Goal: Information Seeking & Learning: Learn about a topic

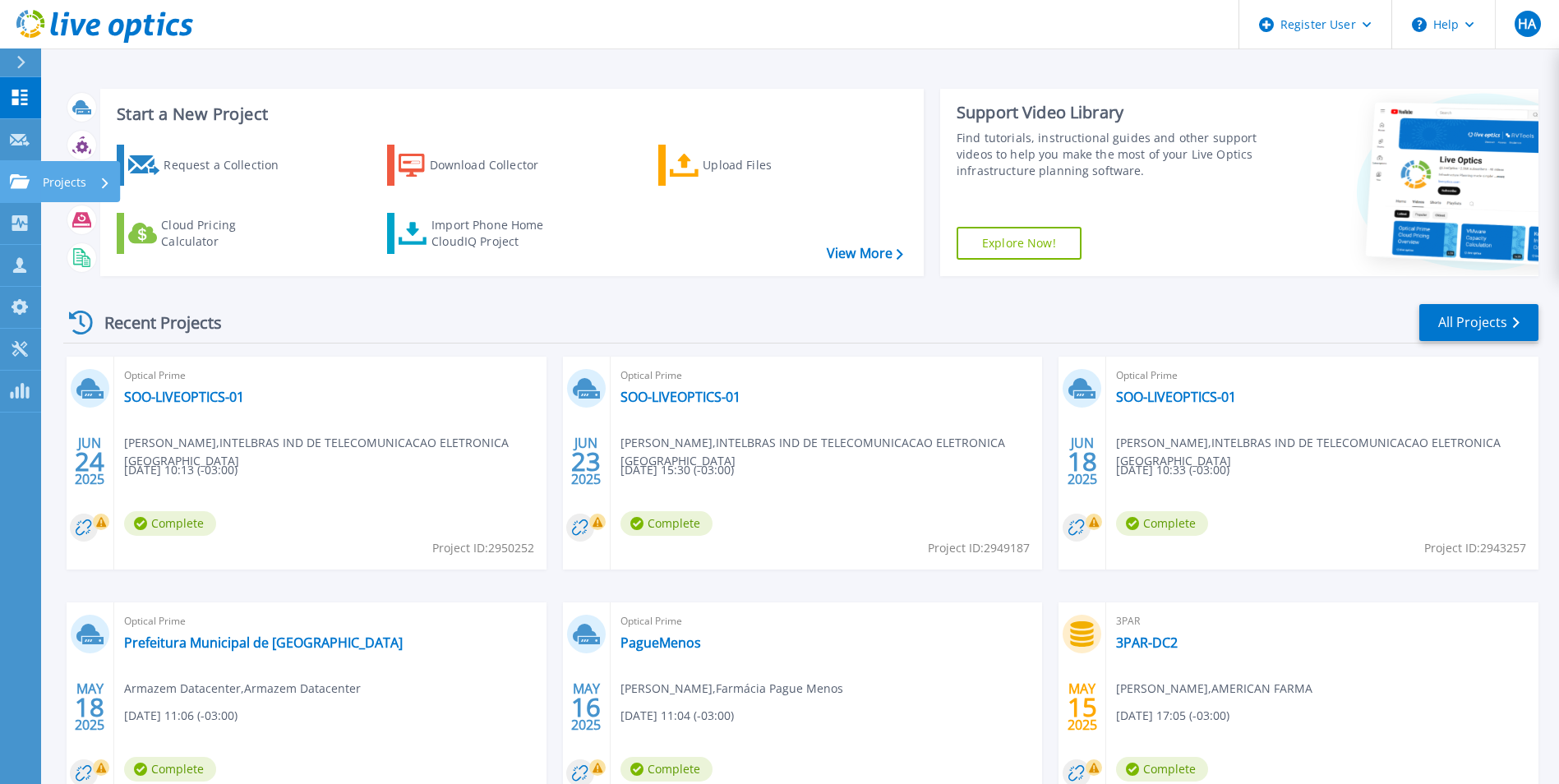
click at [17, 188] on icon at bounding box center [20, 181] width 20 height 14
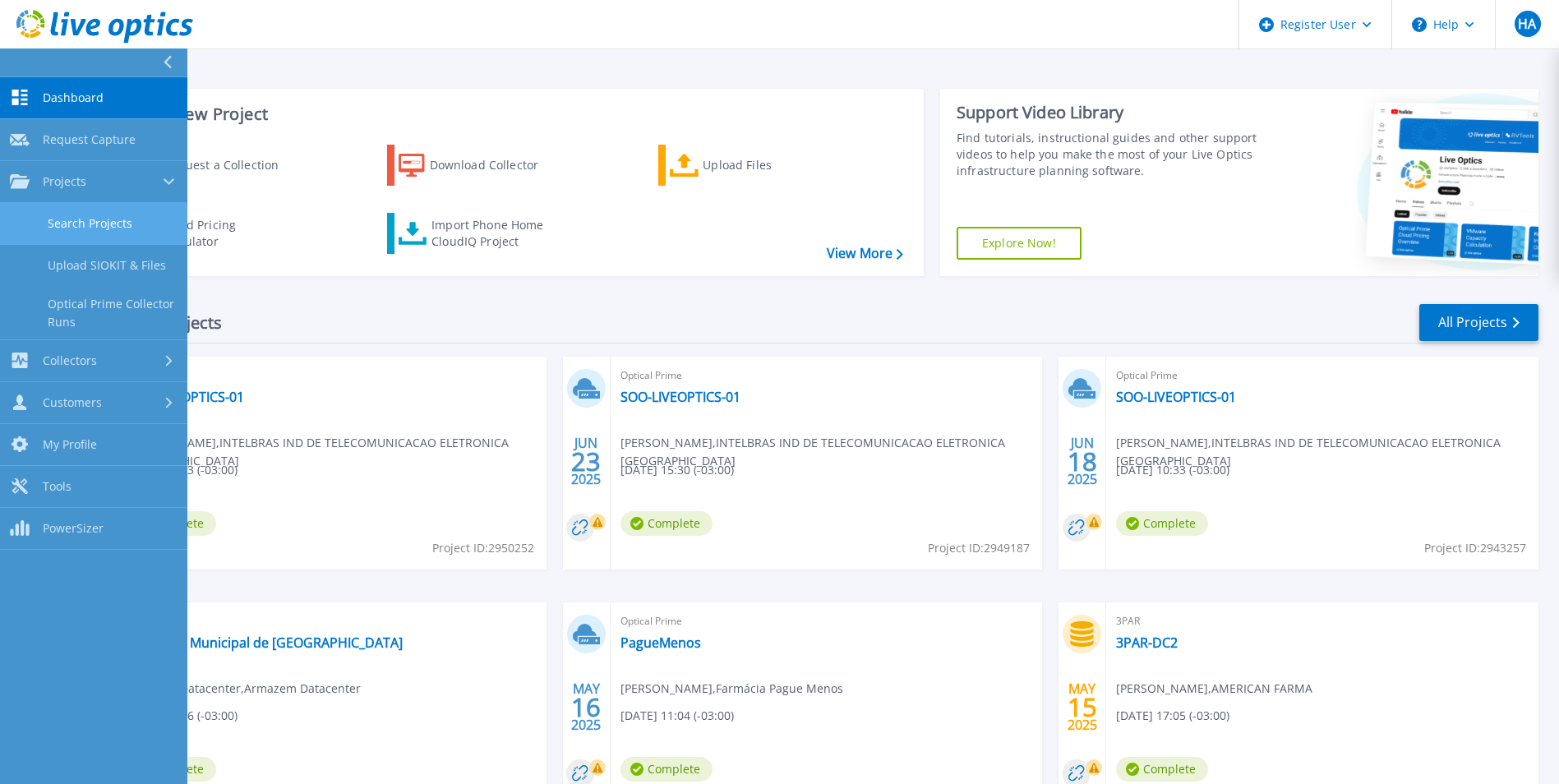
click at [99, 232] on link "Search Projects" at bounding box center [94, 223] width 188 height 42
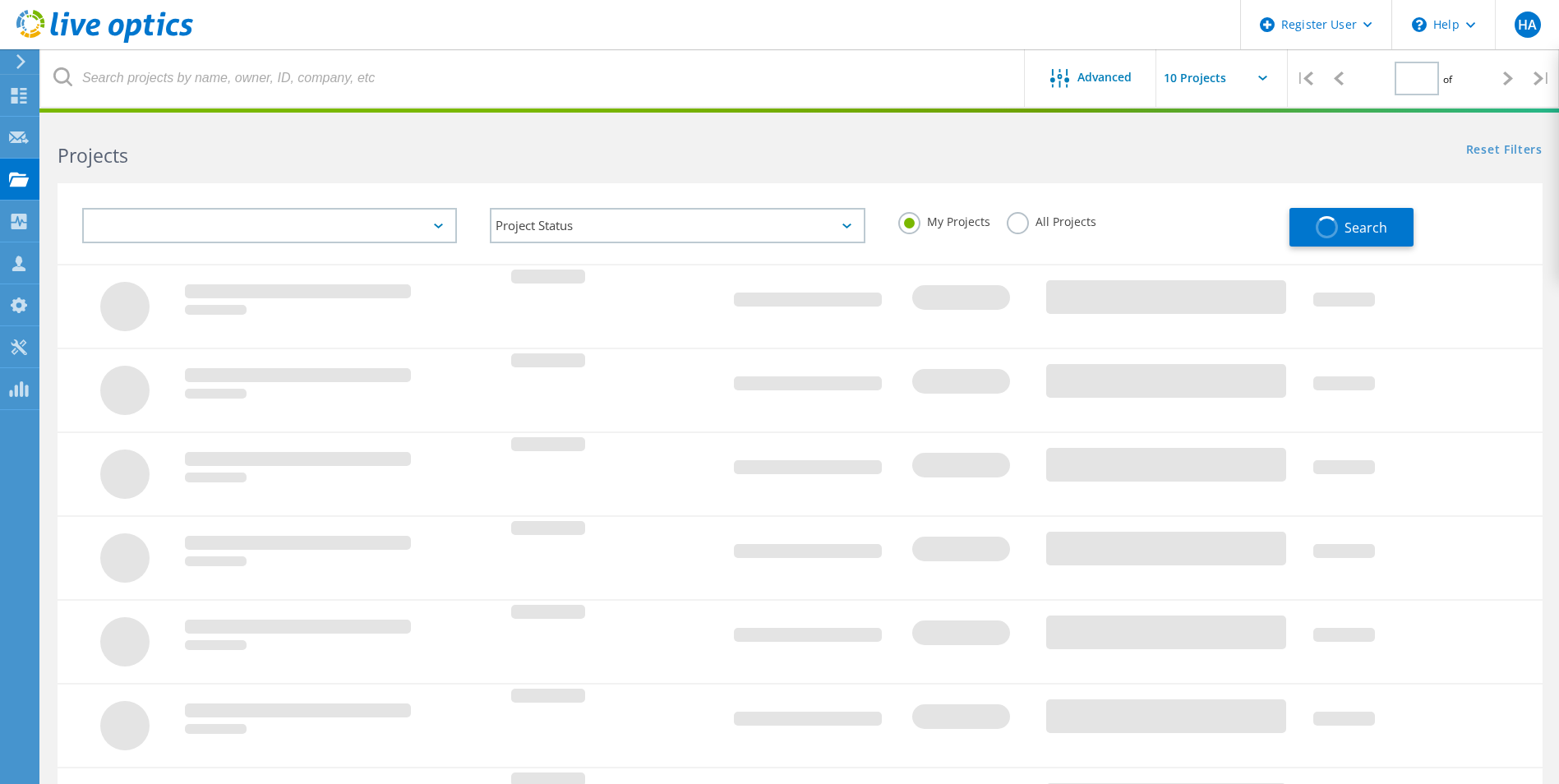
type input "1"
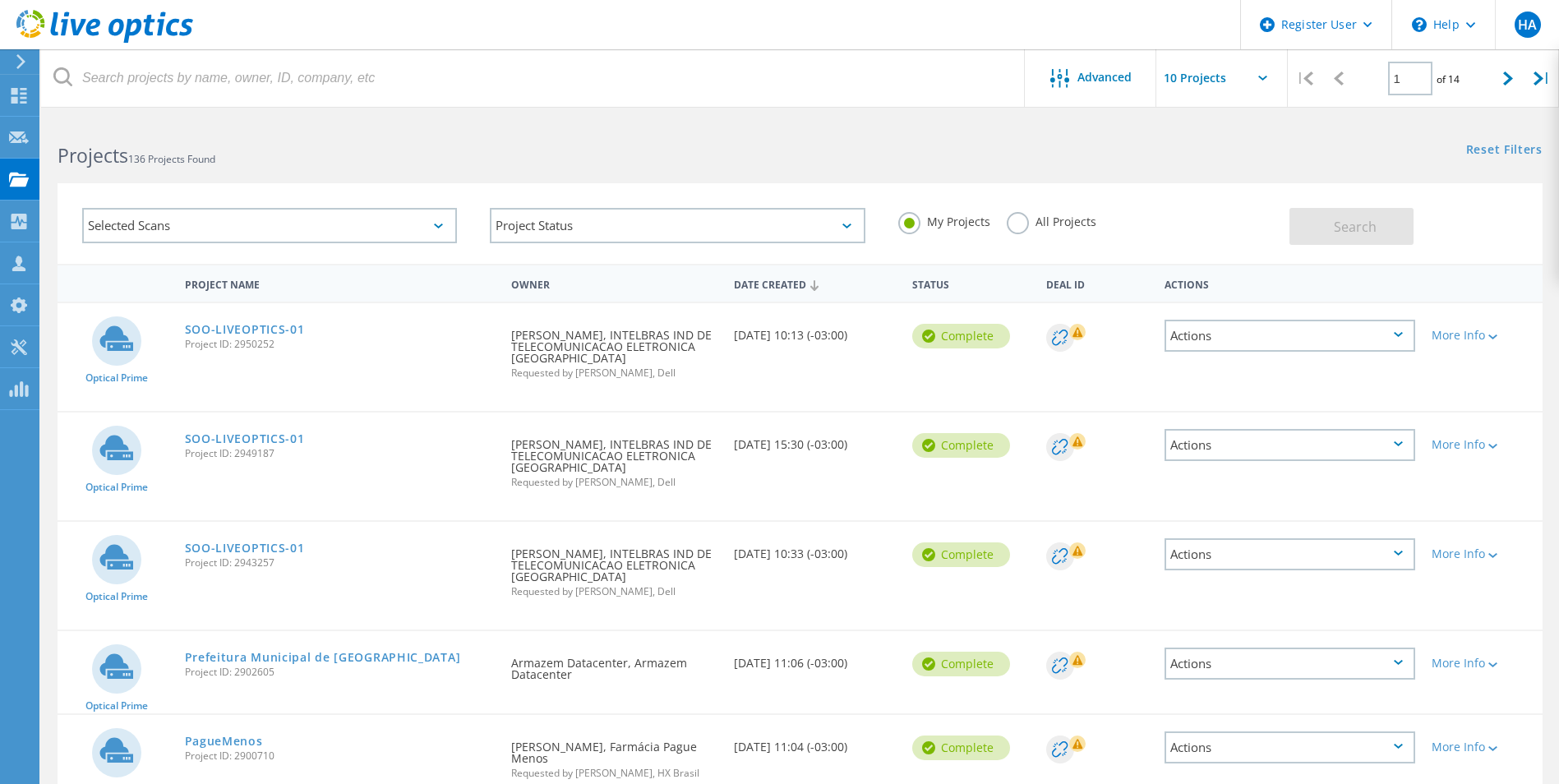
click at [172, 156] on span "136 Projects Found" at bounding box center [171, 159] width 87 height 14
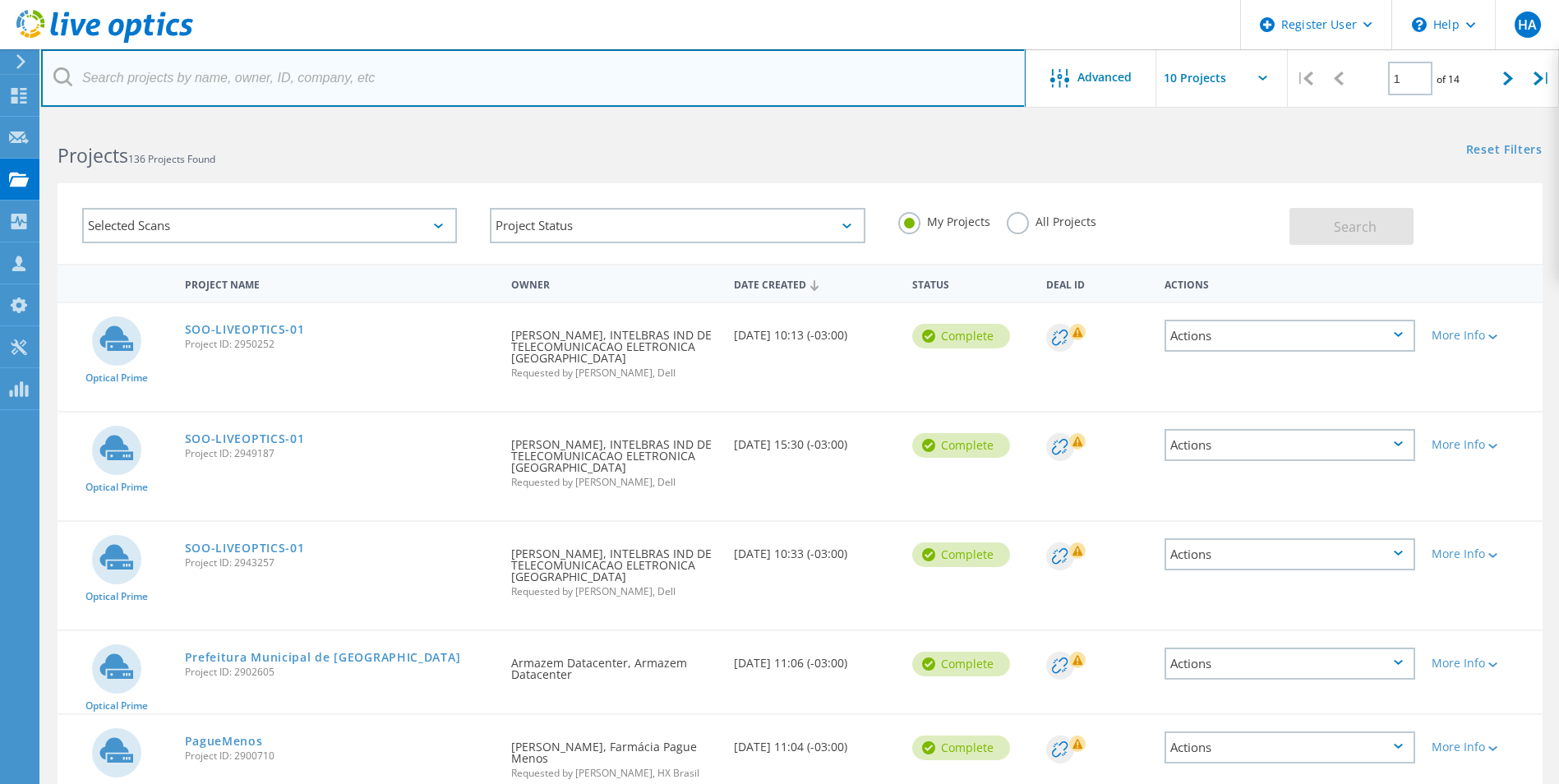
click at [246, 91] on input "text" at bounding box center [533, 78] width 985 height 57
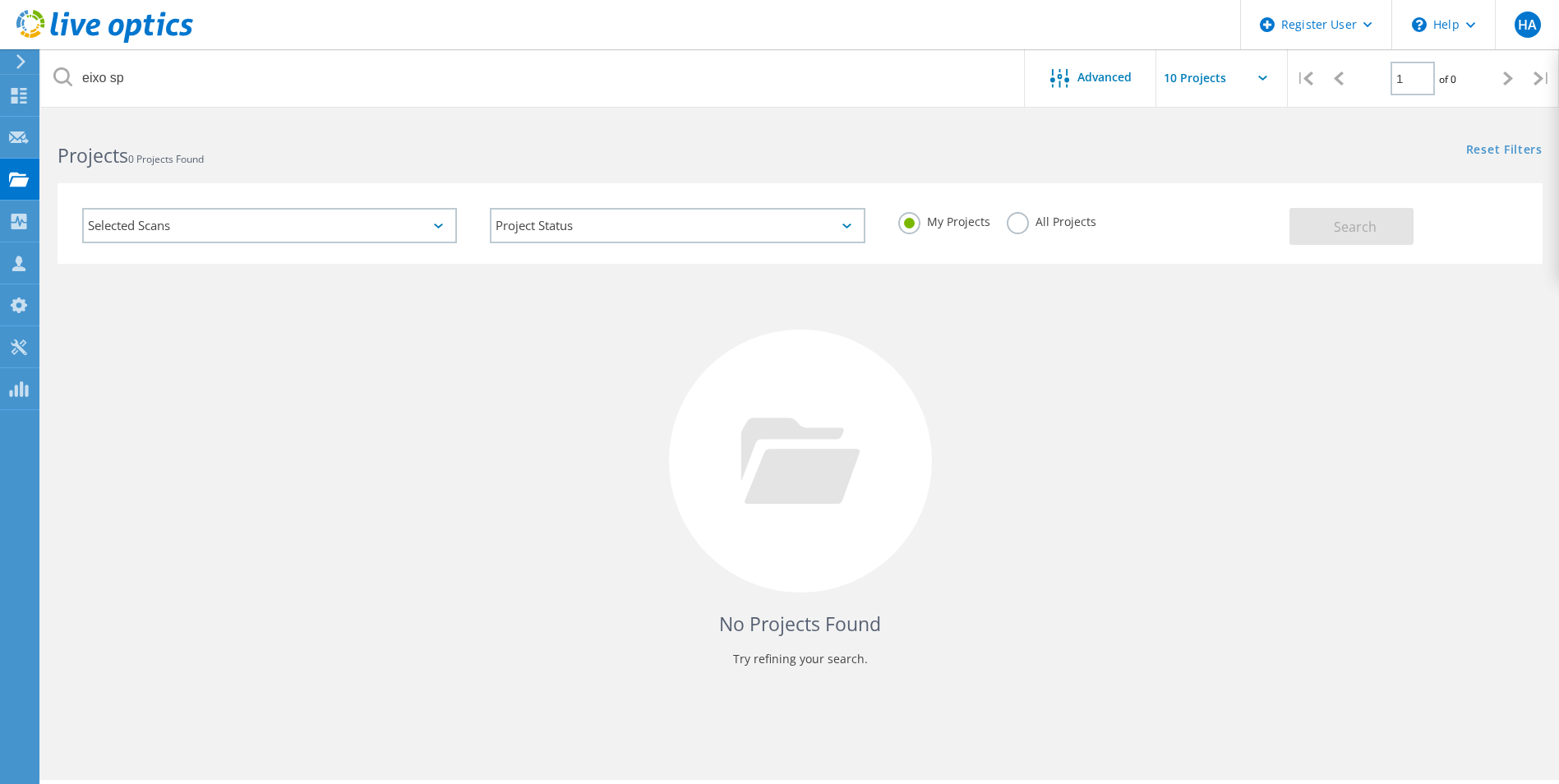
click at [1045, 218] on label "All Projects" at bounding box center [1052, 219] width 89 height 15
click at [0, 0] on input "All Projects" at bounding box center [0, 0] width 0 height 0
click at [1394, 217] on button "Search" at bounding box center [1351, 226] width 124 height 37
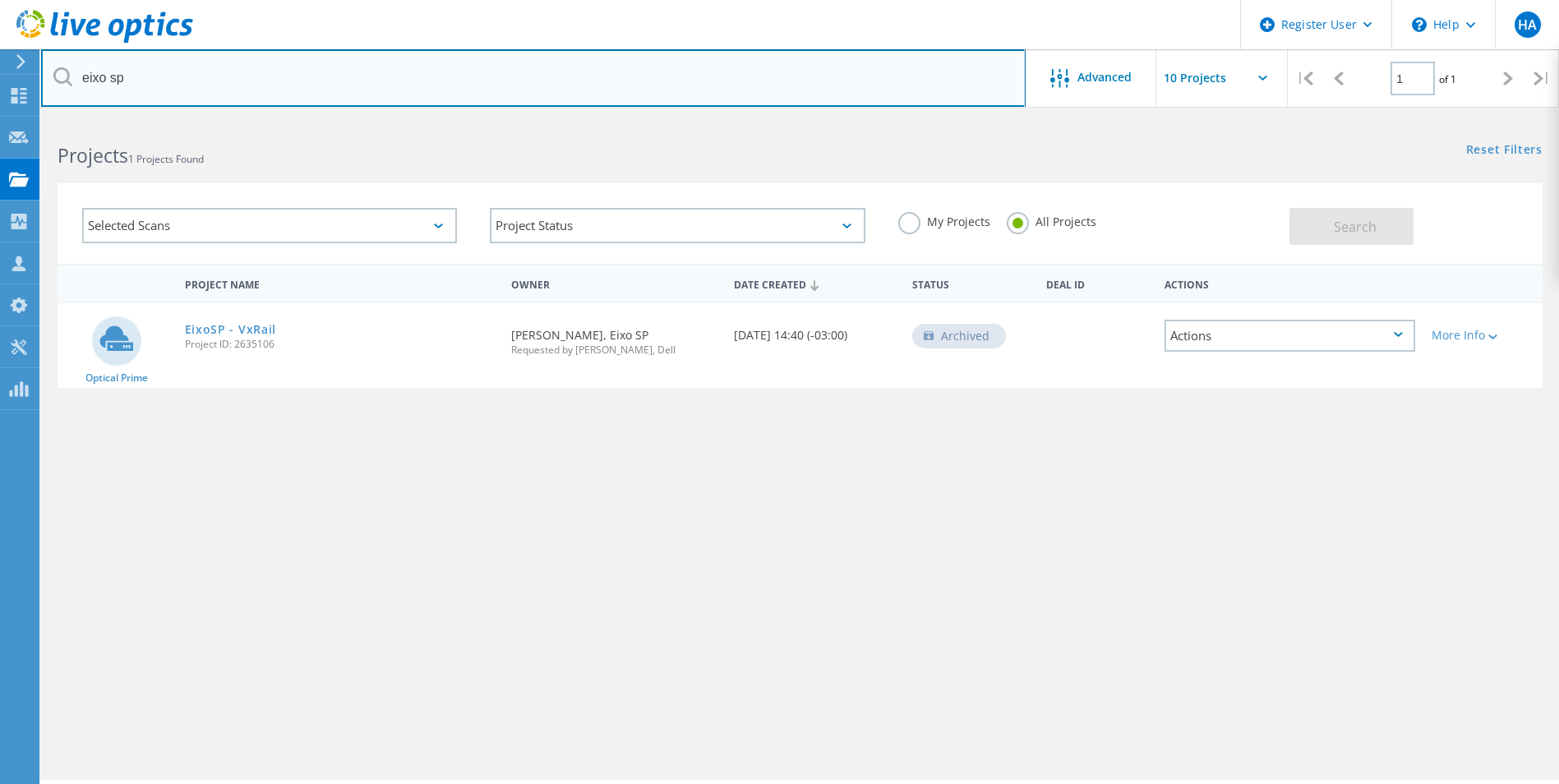
drag, startPoint x: 168, startPoint y: 75, endPoint x: 106, endPoint y: 76, distance: 62.0
click at [106, 76] on input "eixo sp" at bounding box center [533, 78] width 985 height 57
type input "eixo"
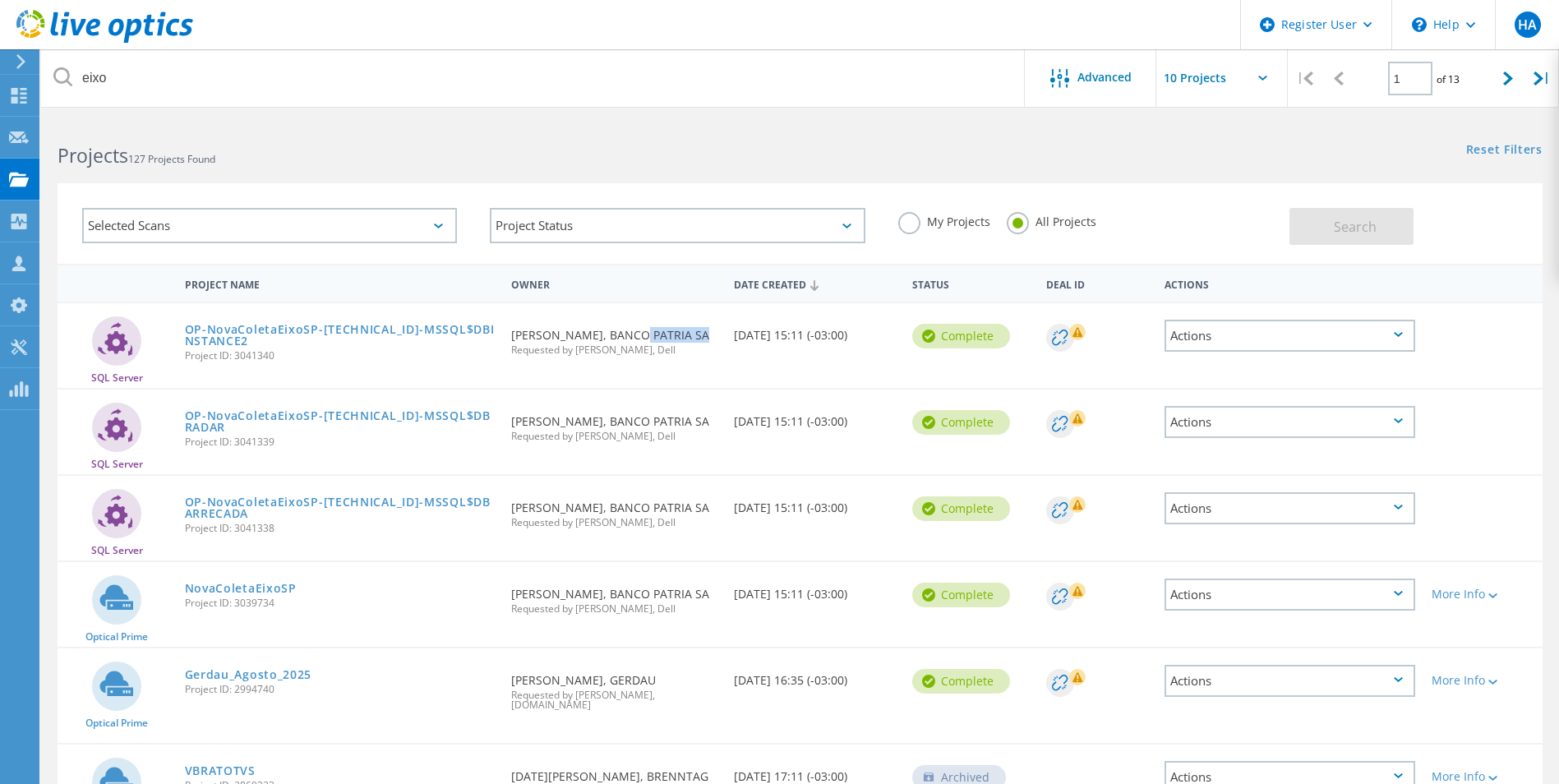
drag, startPoint x: 614, startPoint y: 332, endPoint x: 685, endPoint y: 333, distance: 71.0
click at [685, 333] on div "Requested By [PERSON_NAME], BANCO PATRIA SA Requested by [PERSON_NAME], Dell" at bounding box center [614, 337] width 223 height 68
drag, startPoint x: 685, startPoint y: 333, endPoint x: 665, endPoint y: 397, distance: 67.1
click at [665, 397] on div "Requested By [PERSON_NAME], BANCO PATRIA SA Requested by [PERSON_NAME], Dell" at bounding box center [614, 424] width 223 height 68
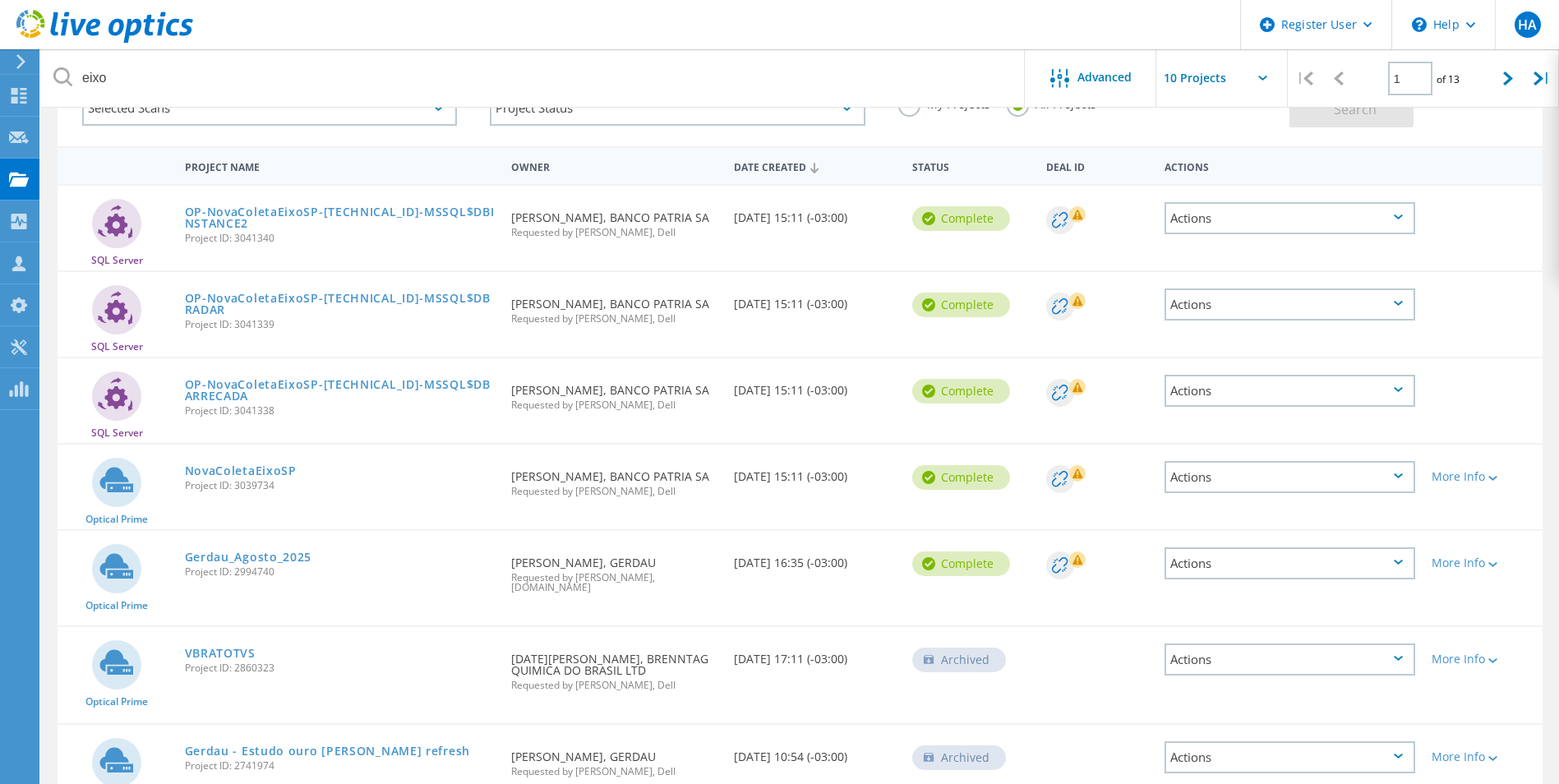
scroll to position [82, 0]
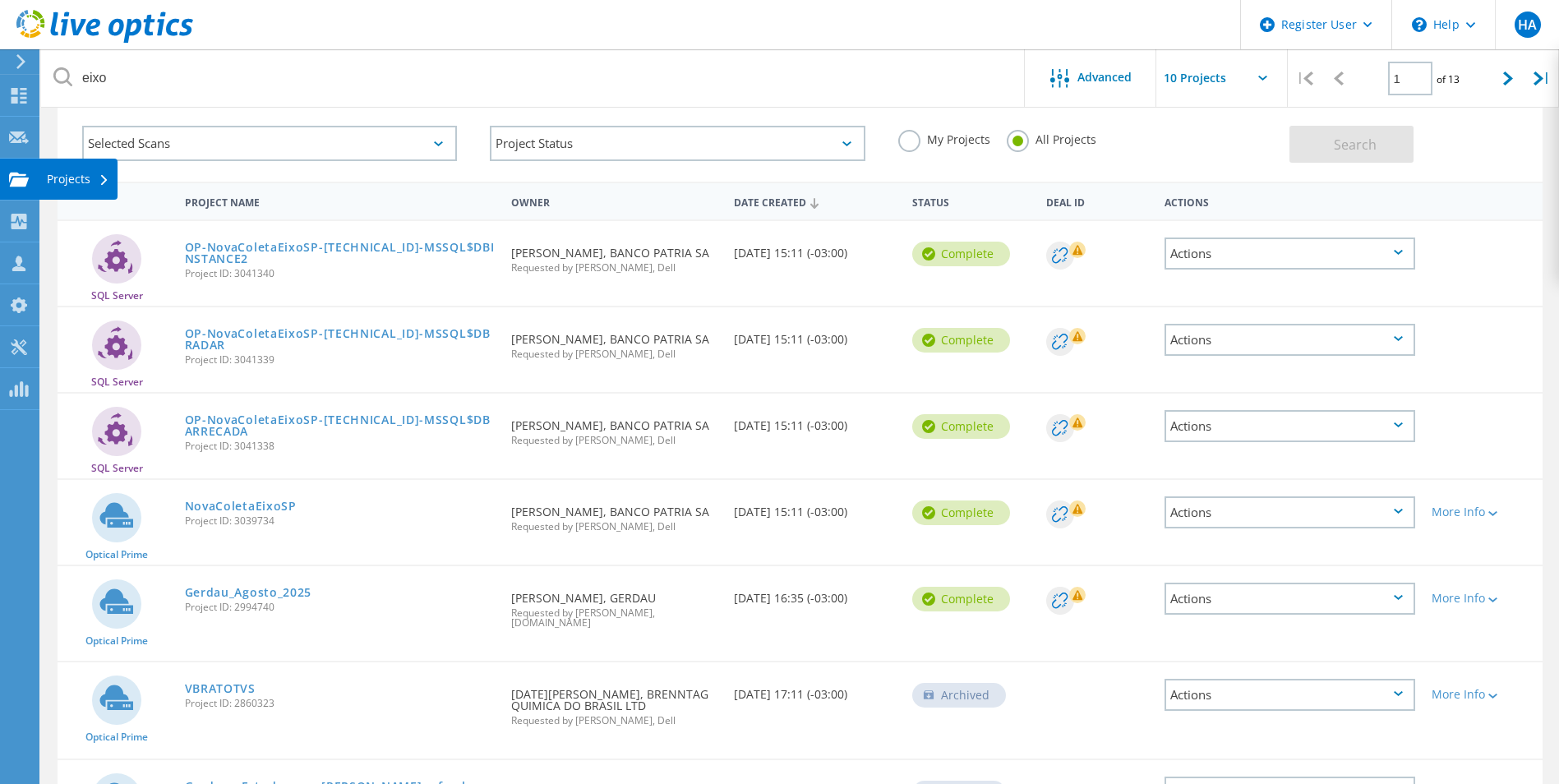
click at [21, 178] on use at bounding box center [19, 179] width 20 height 14
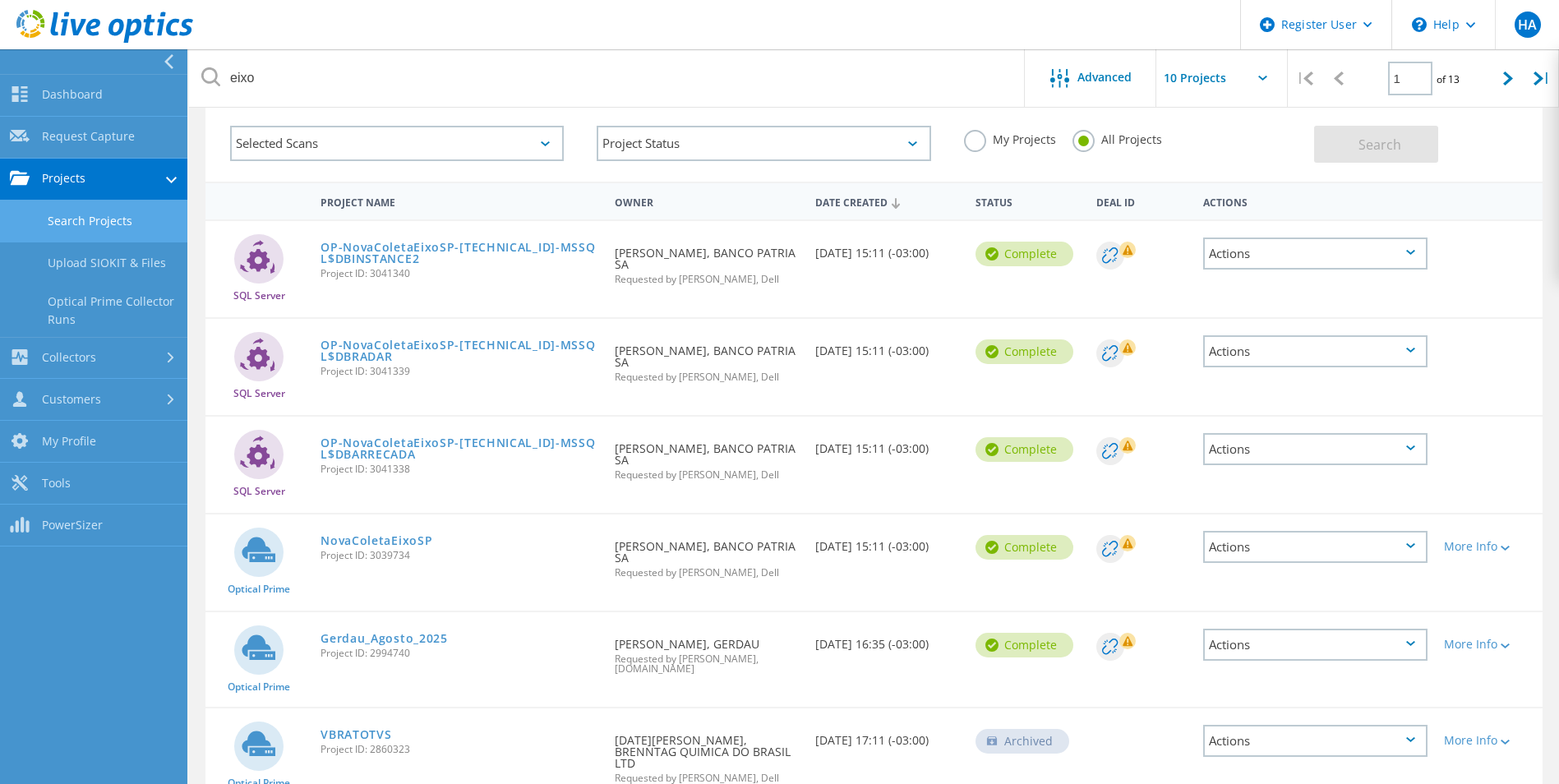
click at [92, 224] on link "Search Projects" at bounding box center [94, 221] width 188 height 42
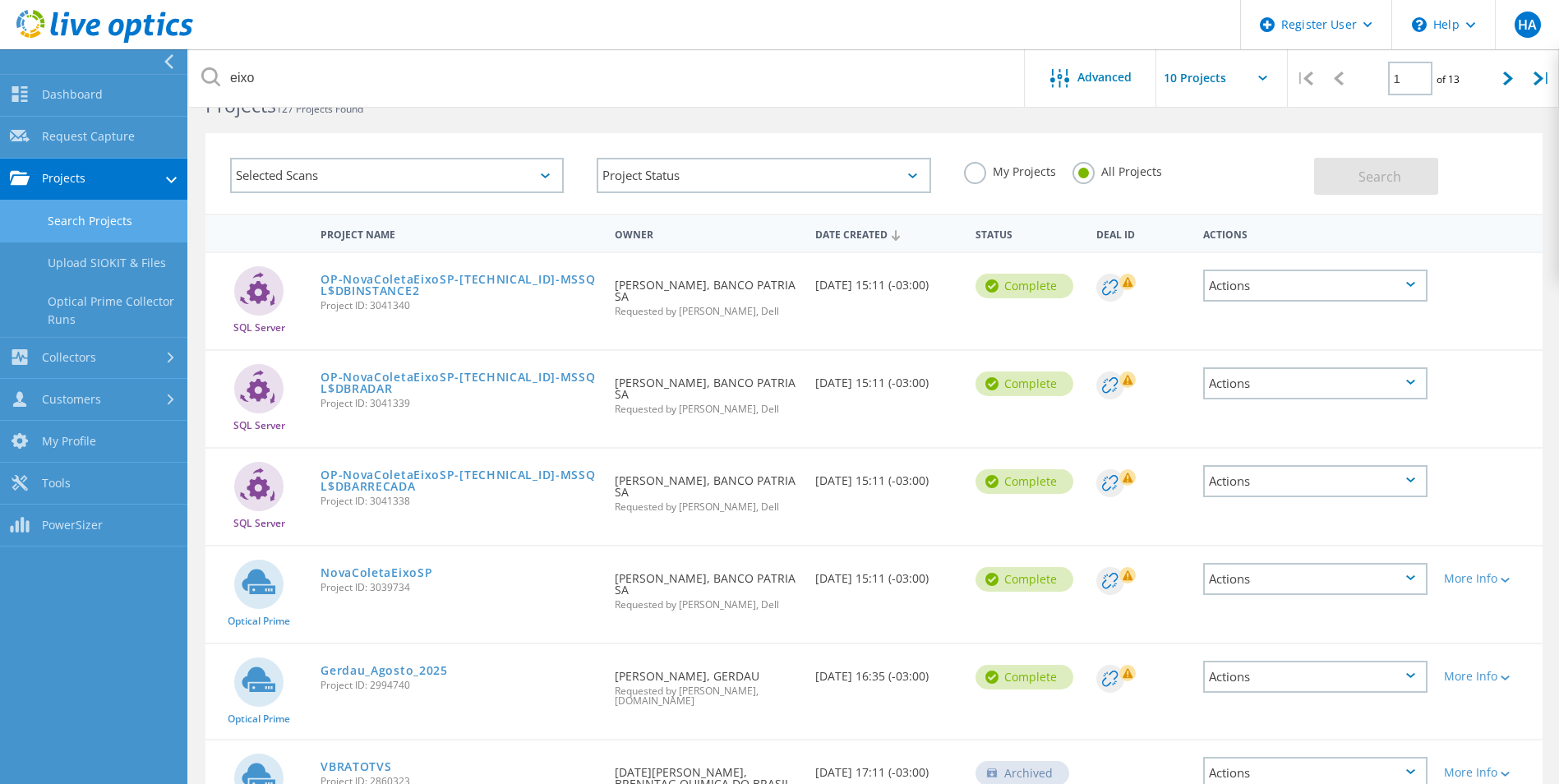
scroll to position [0, 0]
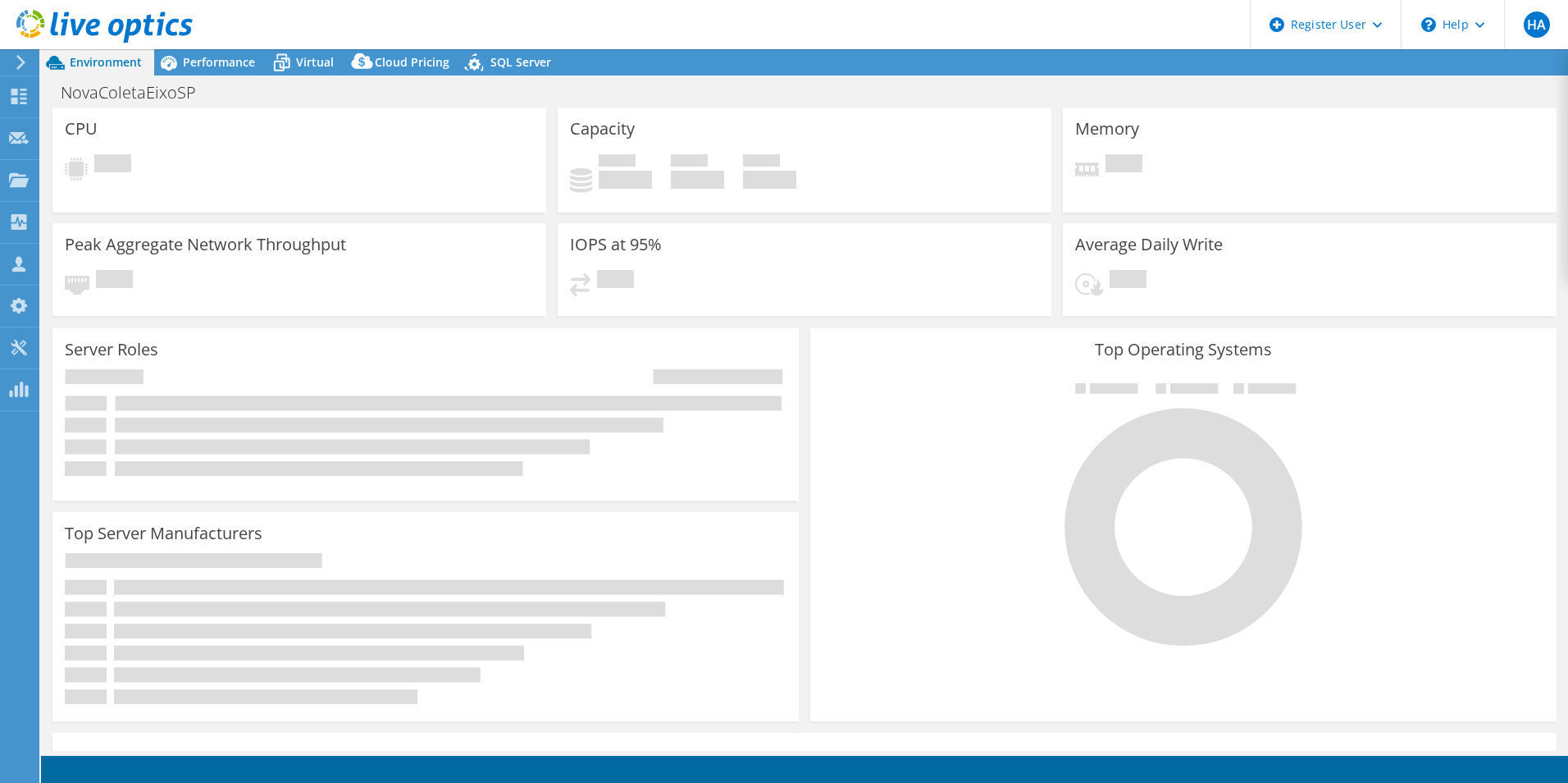
select select "SouthAmerica"
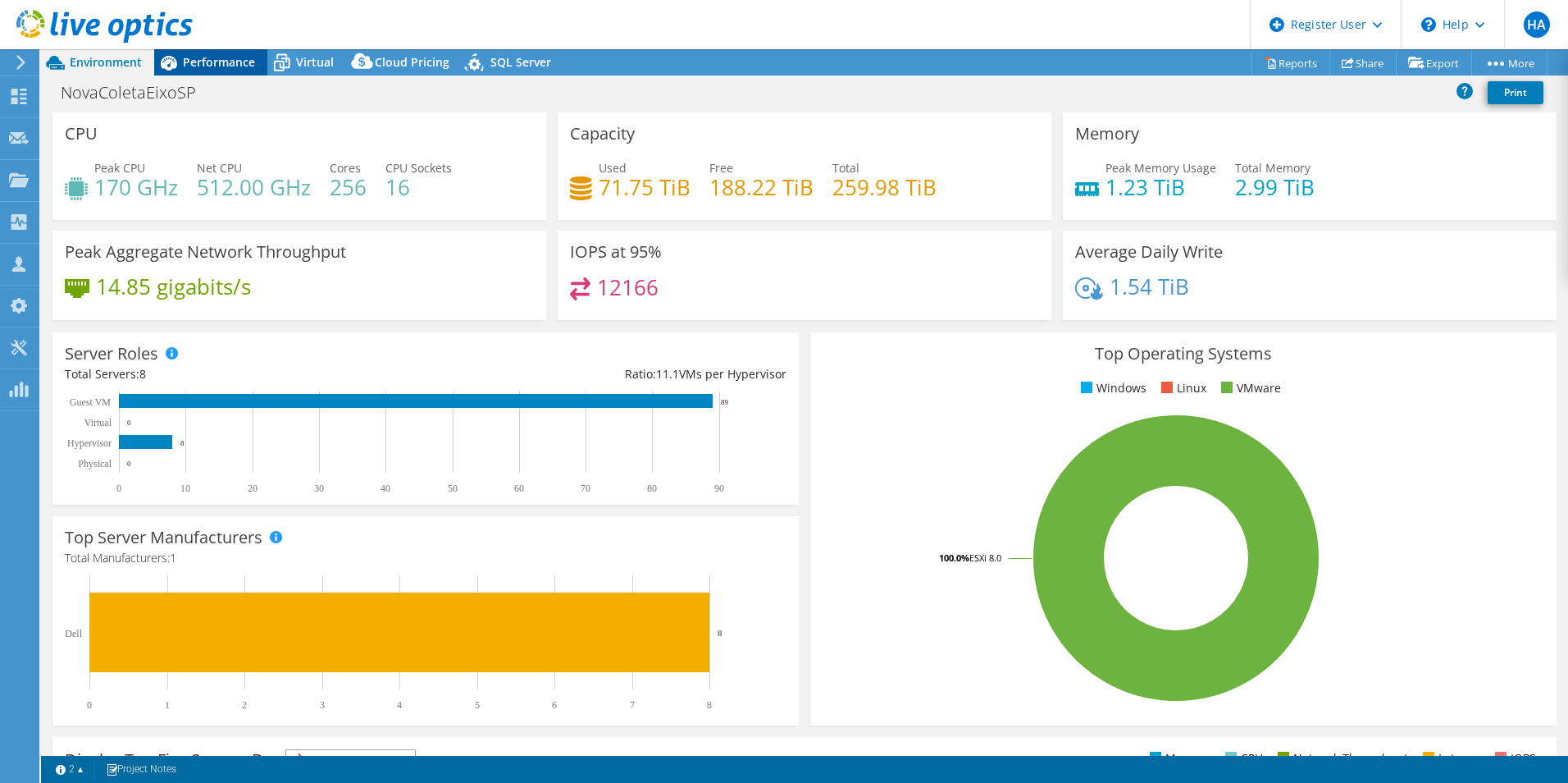
click at [250, 61] on span "Performance" at bounding box center [219, 62] width 72 height 15
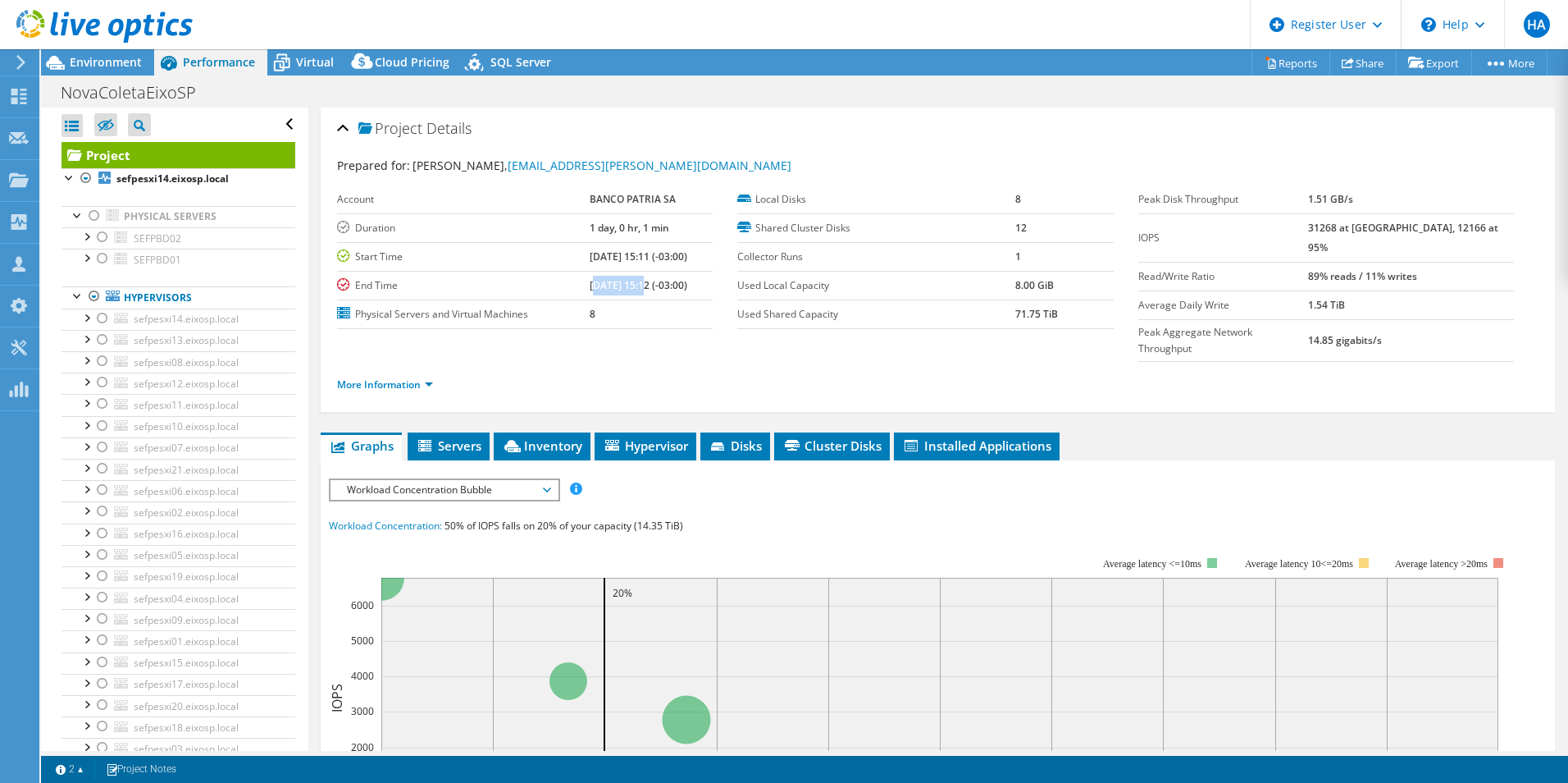
drag, startPoint x: 602, startPoint y: 283, endPoint x: 573, endPoint y: 271, distance: 31.4
click at [590, 271] on td "[DATE] 15:12 (-03:00)" at bounding box center [651, 285] width 124 height 29
drag, startPoint x: 573, startPoint y: 271, endPoint x: 555, endPoint y: 278, distance: 19.3
click at [555, 278] on label "End Time" at bounding box center [463, 286] width 253 height 16
drag, startPoint x: 612, startPoint y: 287, endPoint x: 577, endPoint y: 281, distance: 35.5
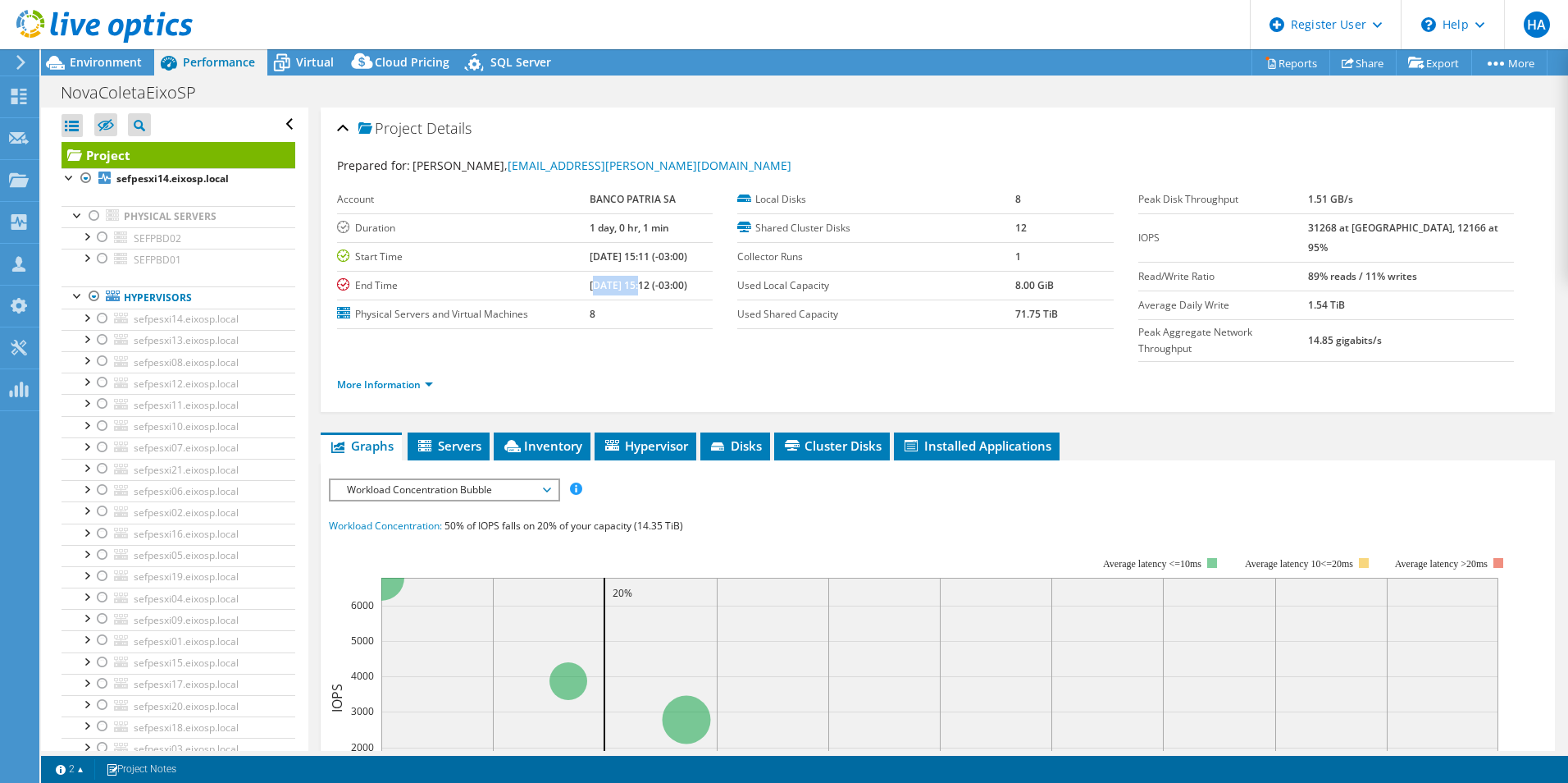
click at [590, 281] on b "[DATE] 15:12 (-03:00)" at bounding box center [638, 286] width 97 height 14
drag, startPoint x: 622, startPoint y: 286, endPoint x: 566, endPoint y: 279, distance: 56.4
click at [566, 279] on tr "End Time 09/04/2025, 15:12 (-03:00)" at bounding box center [525, 285] width 376 height 29
click at [566, 279] on label "End Time" at bounding box center [463, 286] width 253 height 16
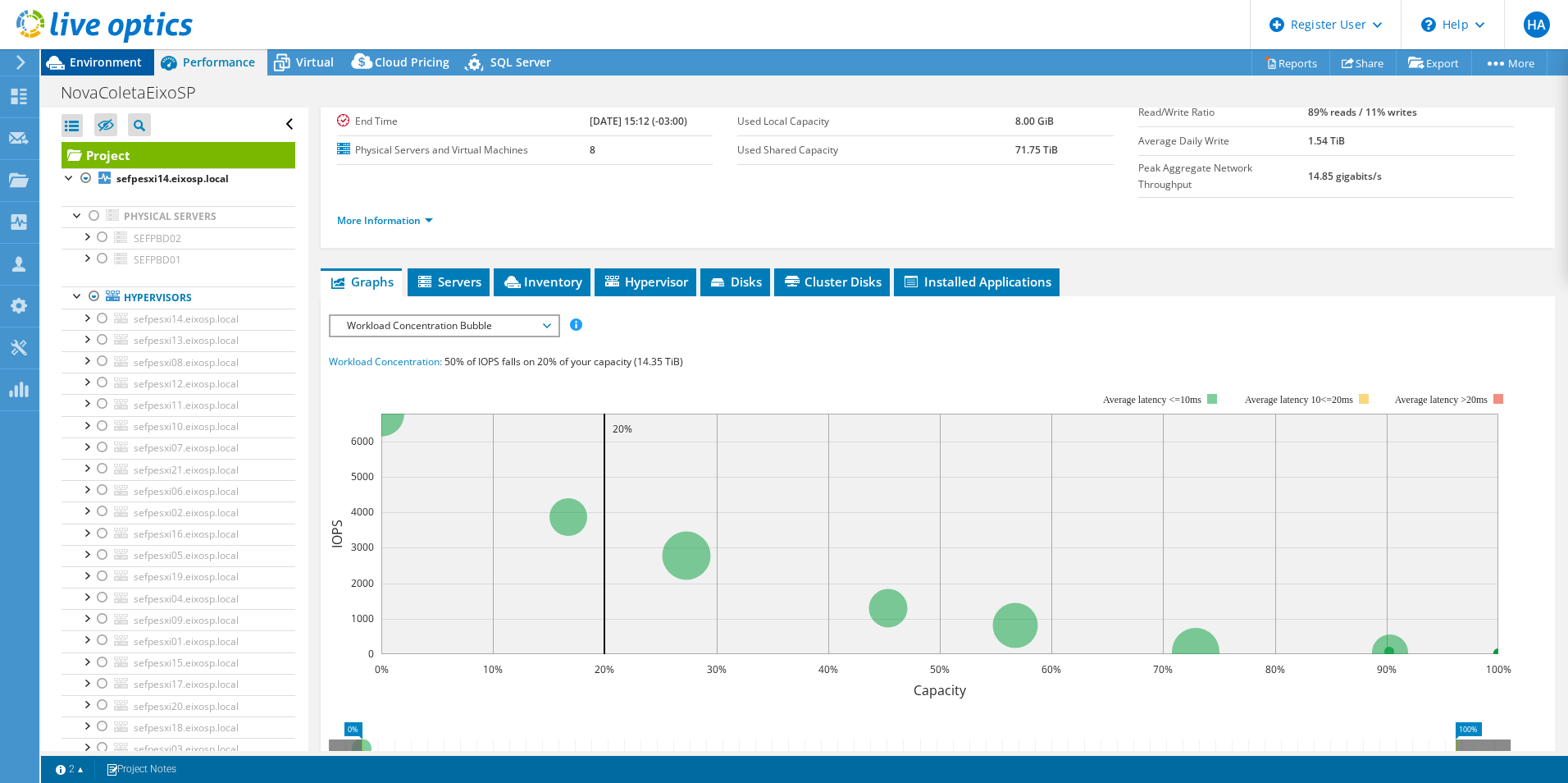
click at [115, 54] on span "Environment" at bounding box center [105, 62] width 72 height 15
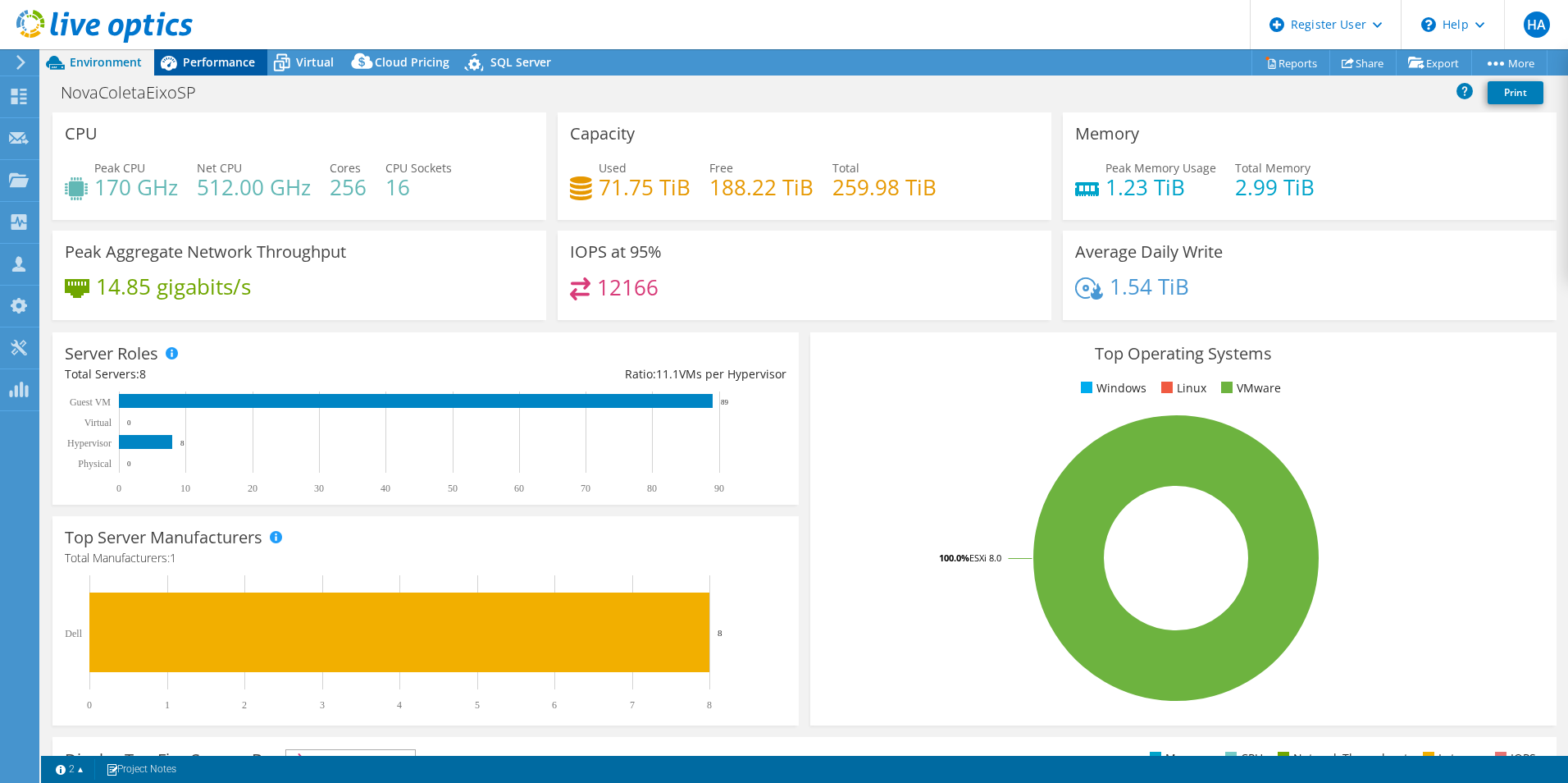
click at [232, 65] on span "Performance" at bounding box center [219, 62] width 72 height 15
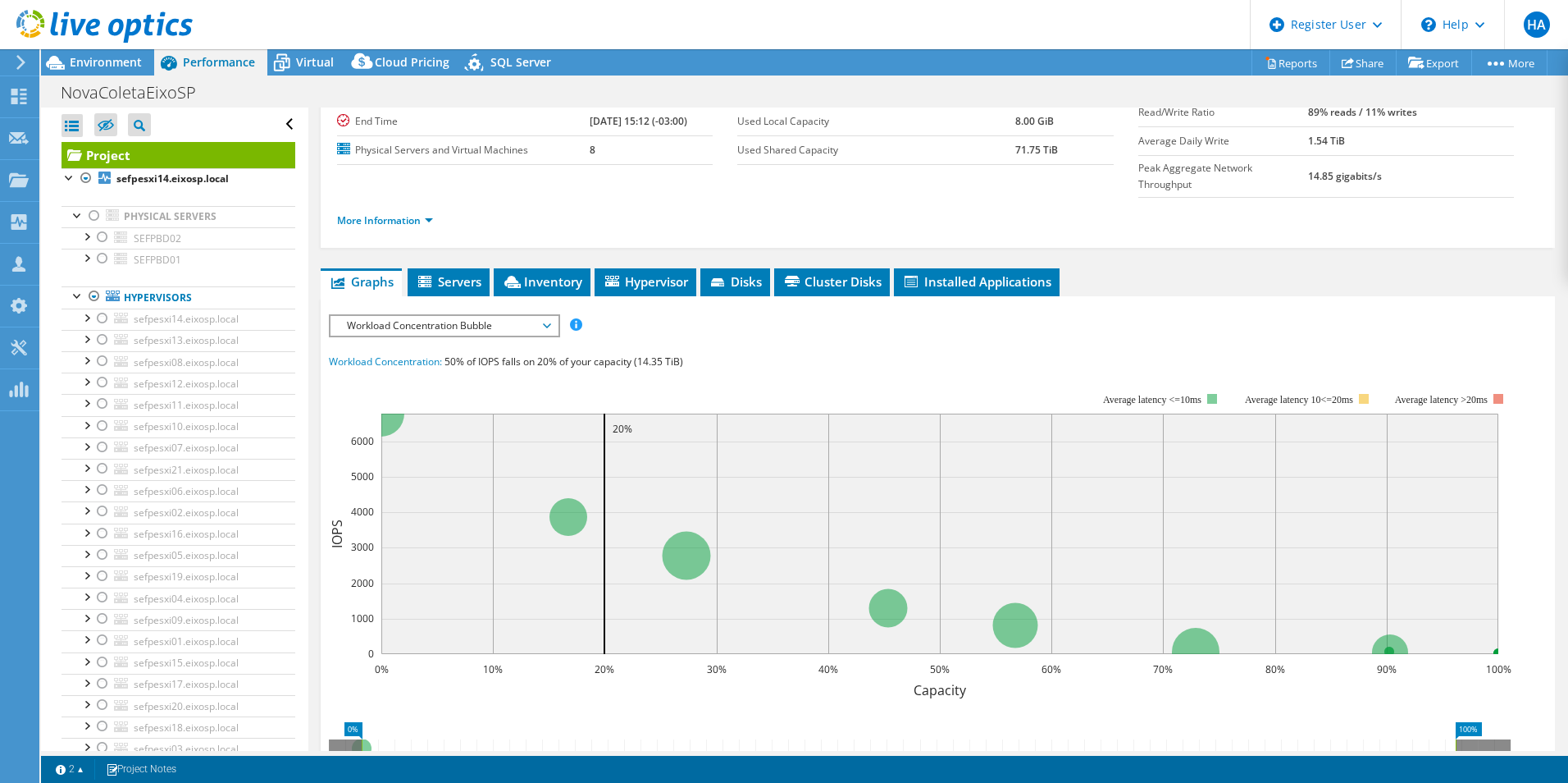
scroll to position [410, 0]
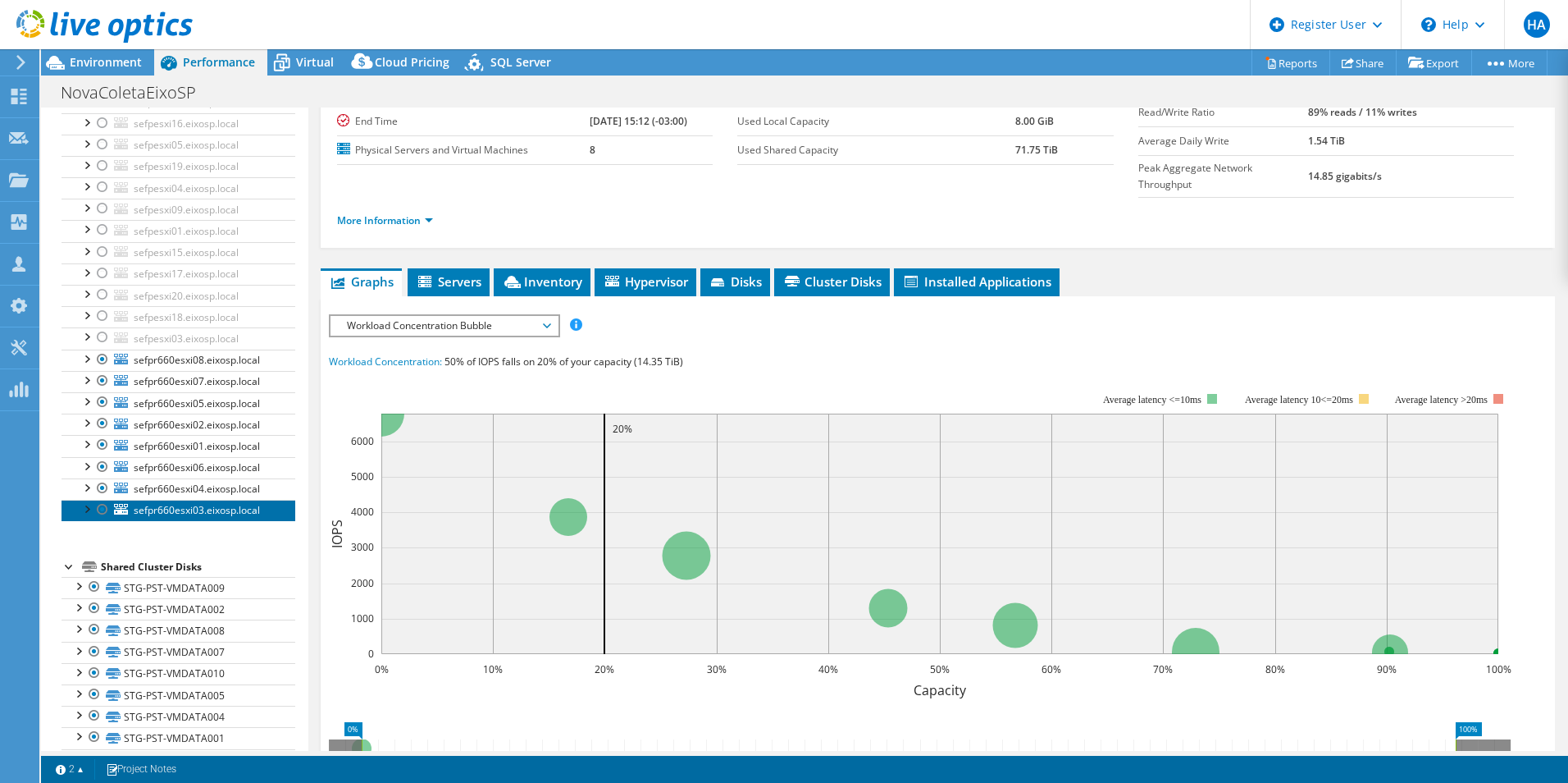
click at [231, 515] on span "sefpr660esxi03.eixosp.local" at bounding box center [197, 510] width 127 height 14
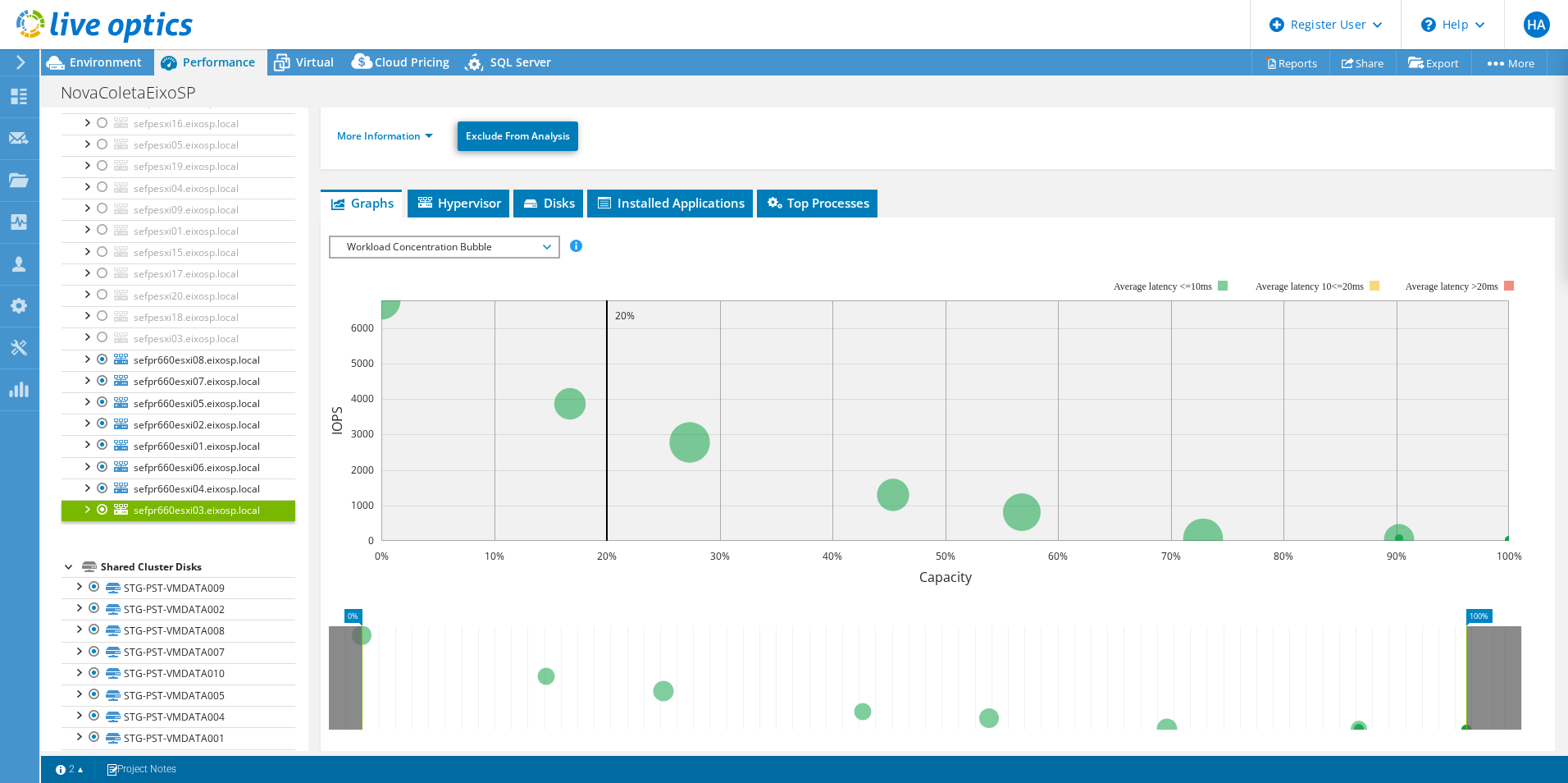
click at [398, 146] on ul "More Information Exclude From Analysis" at bounding box center [938, 134] width 1201 height 34
click at [401, 139] on link "More Information" at bounding box center [386, 136] width 96 height 14
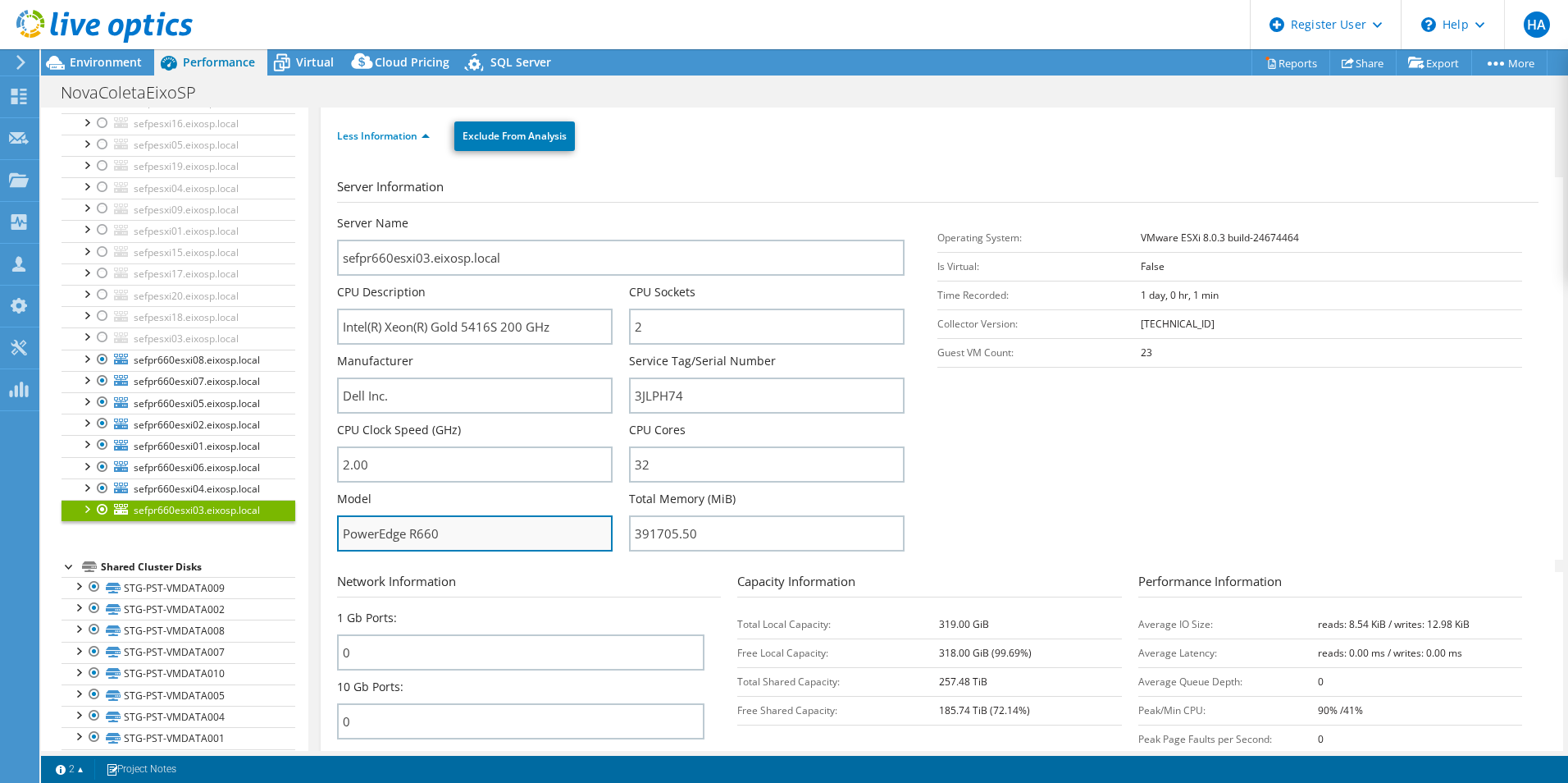
drag, startPoint x: 469, startPoint y: 527, endPoint x: 361, endPoint y: 534, distance: 108.2
click at [361, 534] on input "PowerEdge R660" at bounding box center [475, 533] width 276 height 36
click at [485, 549] on input "PowerEdge R660" at bounding box center [475, 533] width 276 height 36
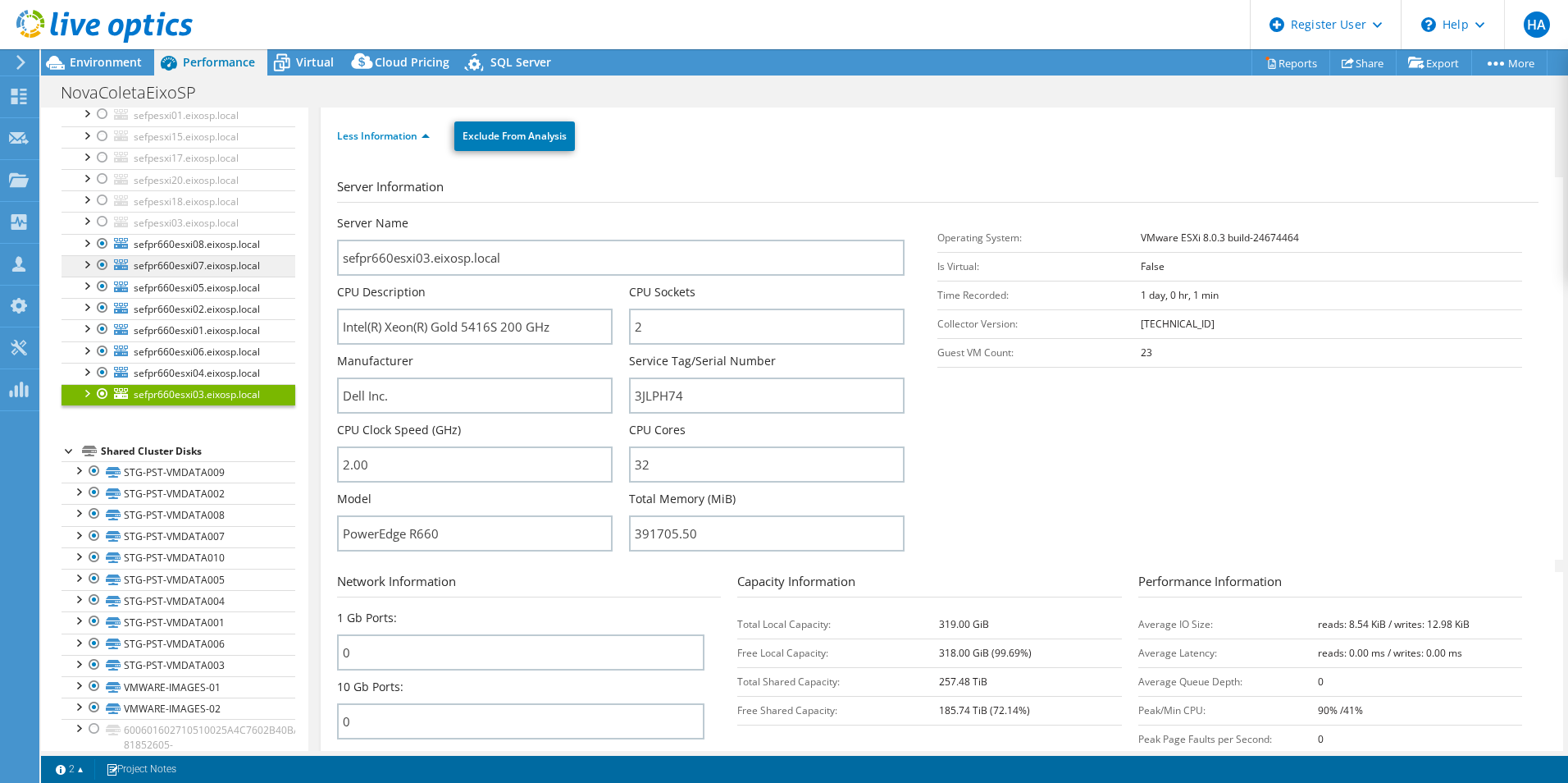
scroll to position [820, 0]
